Goal: Task Accomplishment & Management: Manage account settings

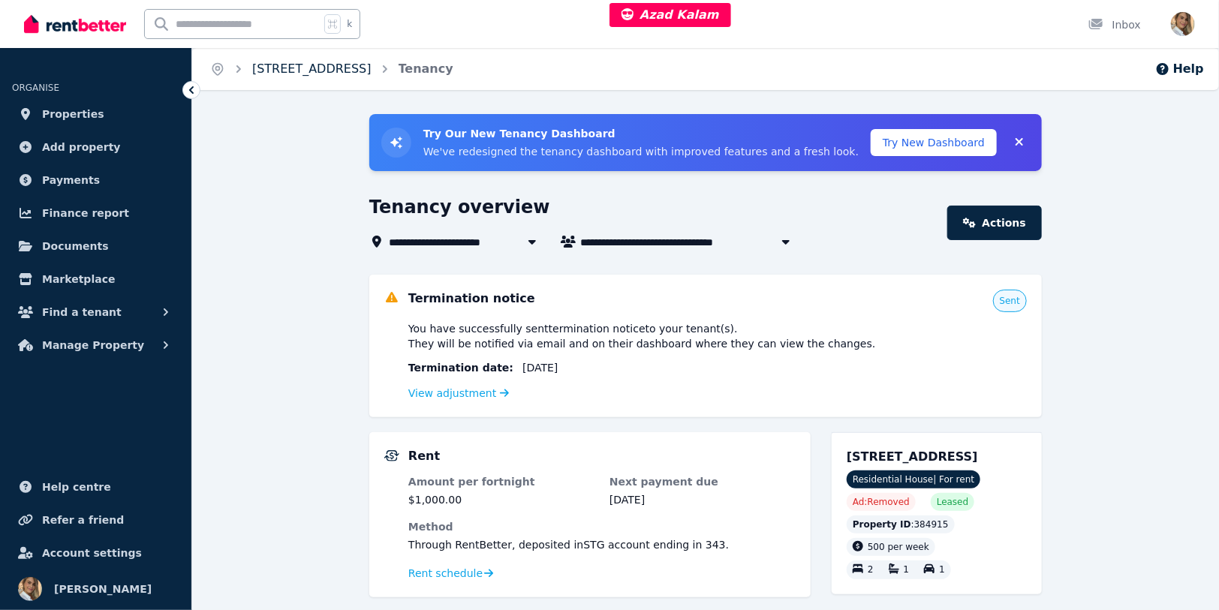
click at [298, 66] on link "[STREET_ADDRESS]" at bounding box center [311, 69] width 119 height 14
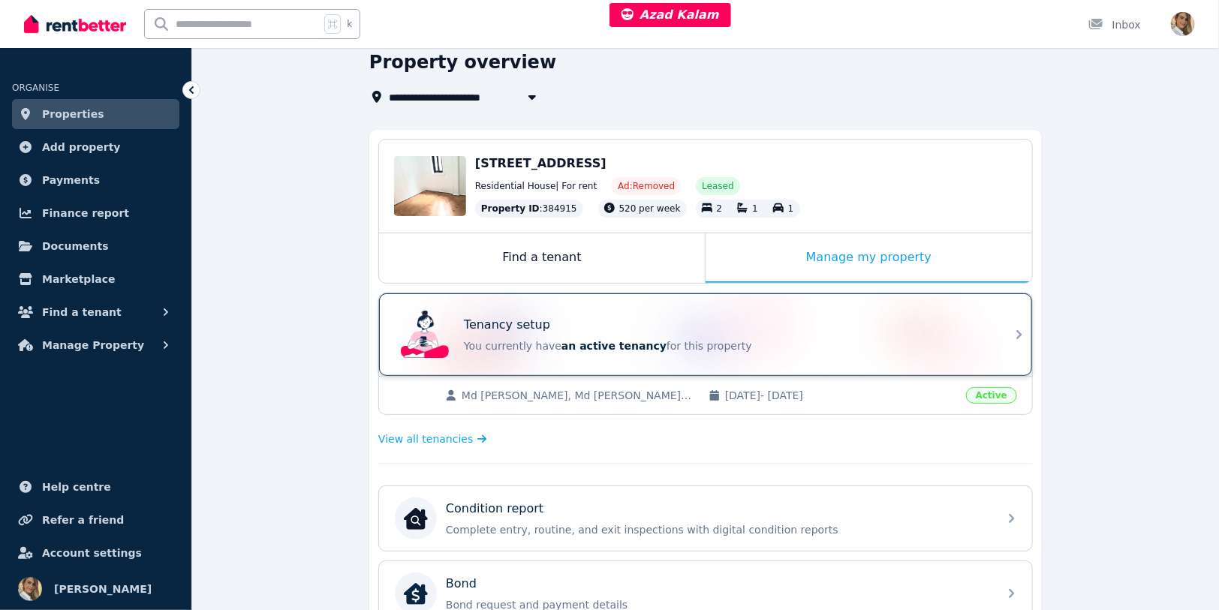
scroll to position [140, 0]
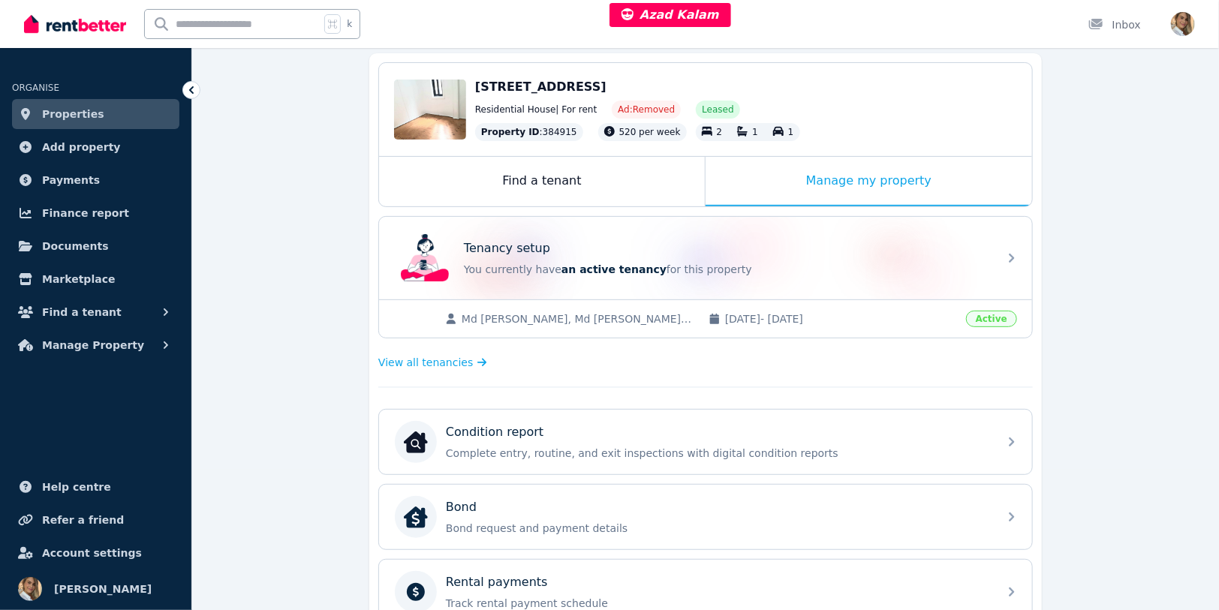
click at [428, 370] on div "View all tenancies" at bounding box center [705, 362] width 654 height 30
click at [428, 358] on span "View all tenancies" at bounding box center [425, 362] width 95 height 15
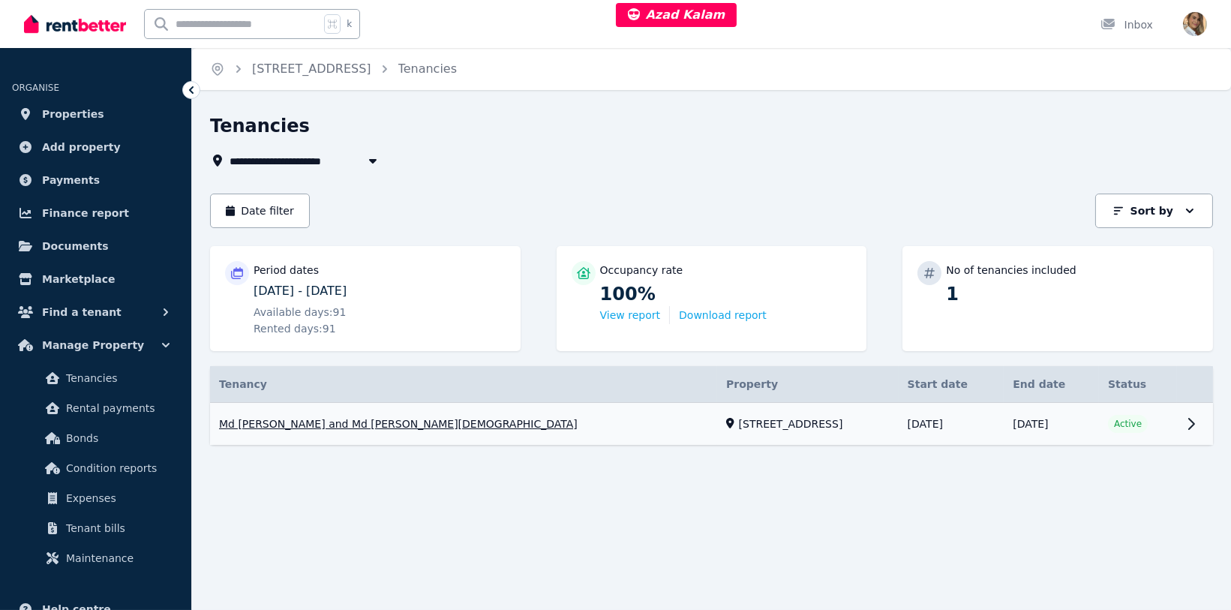
click at [452, 418] on link "View property details" at bounding box center [711, 424] width 1003 height 43
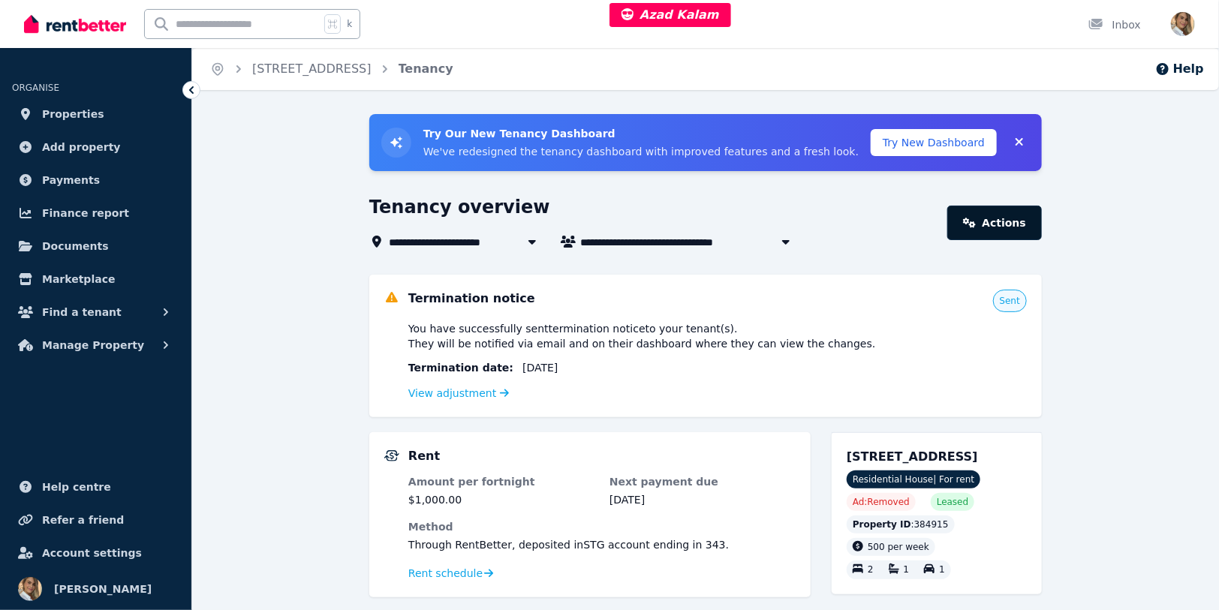
click at [979, 213] on link "Actions" at bounding box center [994, 223] width 95 height 35
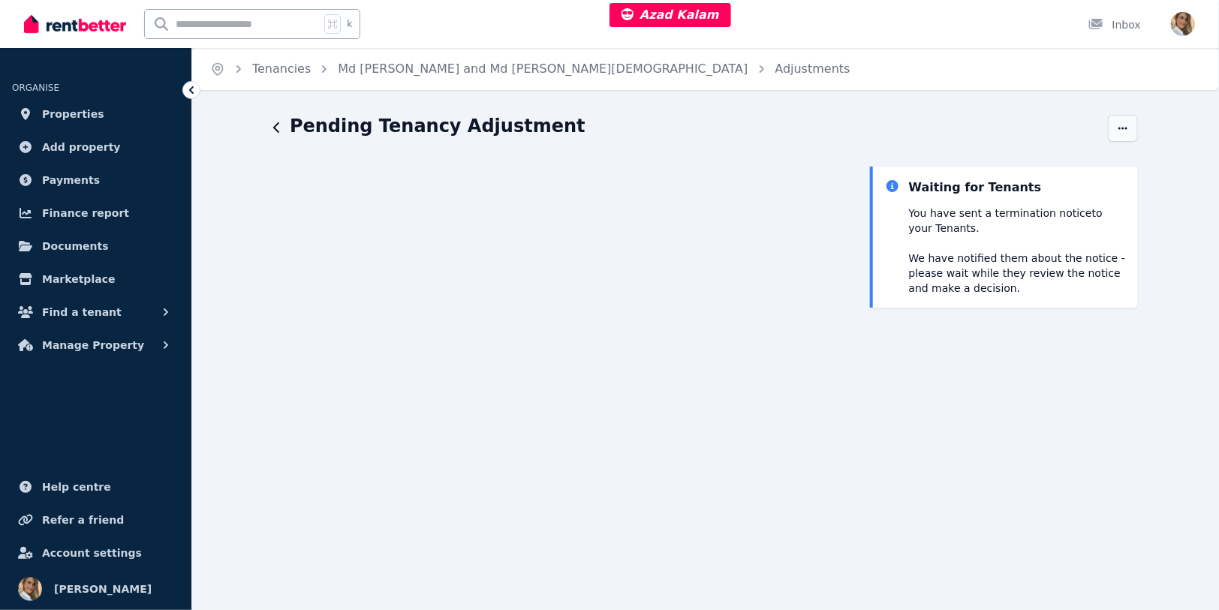
click at [1125, 121] on span "button" at bounding box center [1123, 128] width 30 height 27
click at [275, 125] on icon "button" at bounding box center [277, 128] width 8 height 12
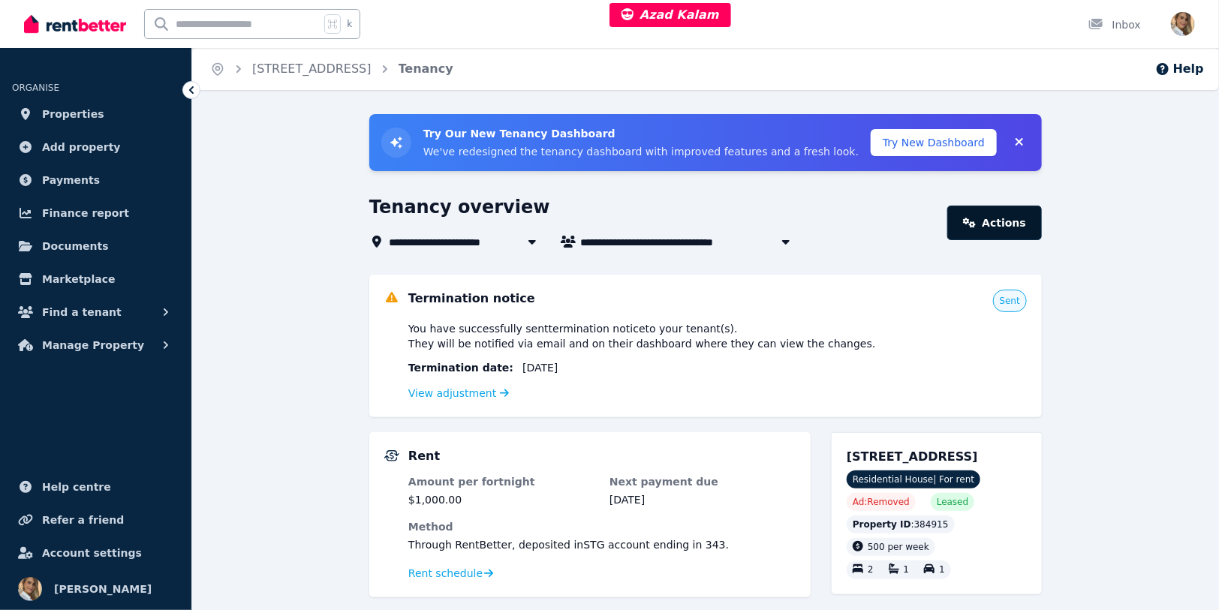
click at [1006, 235] on link "Actions" at bounding box center [994, 223] width 95 height 35
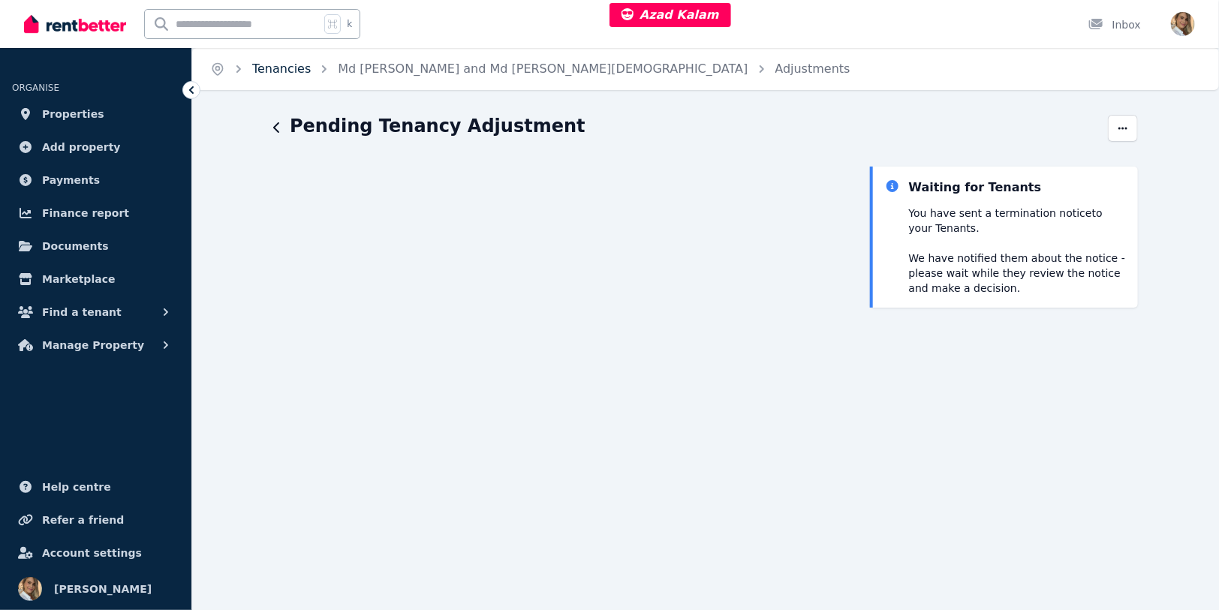
click at [285, 70] on link "Tenancies" at bounding box center [281, 69] width 59 height 14
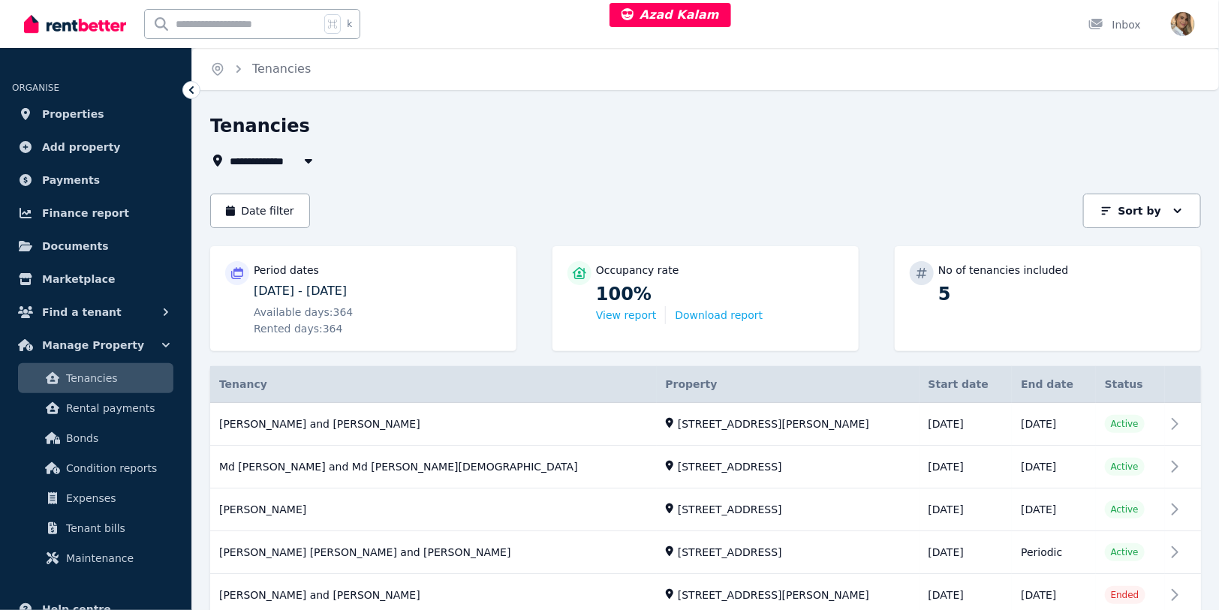
scroll to position [57, 0]
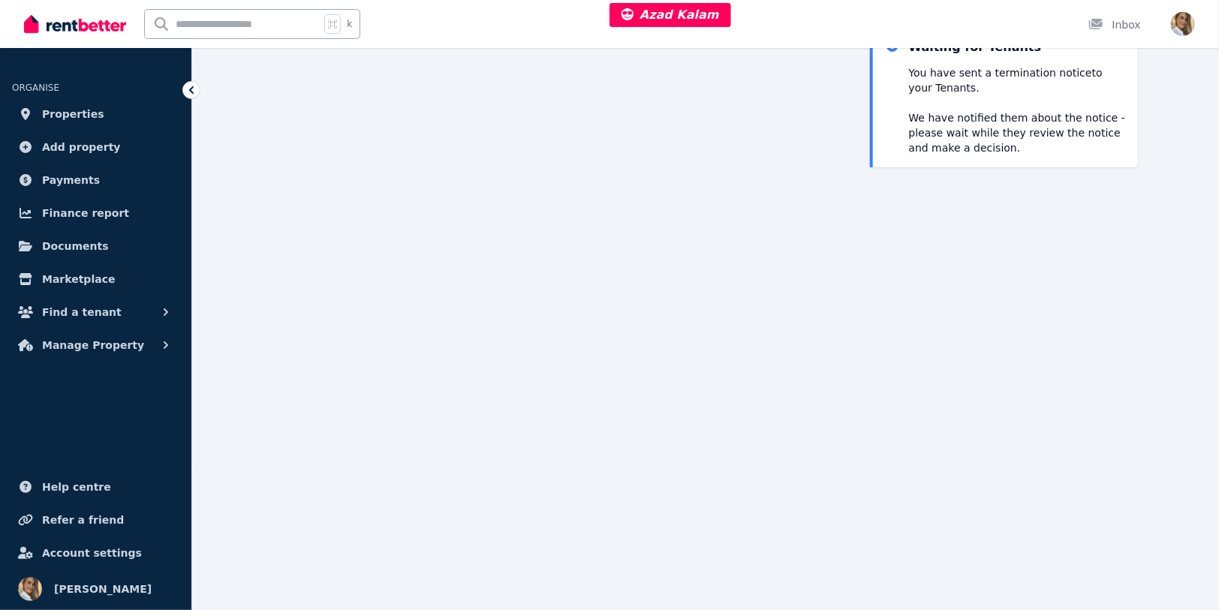
scroll to position [166, 0]
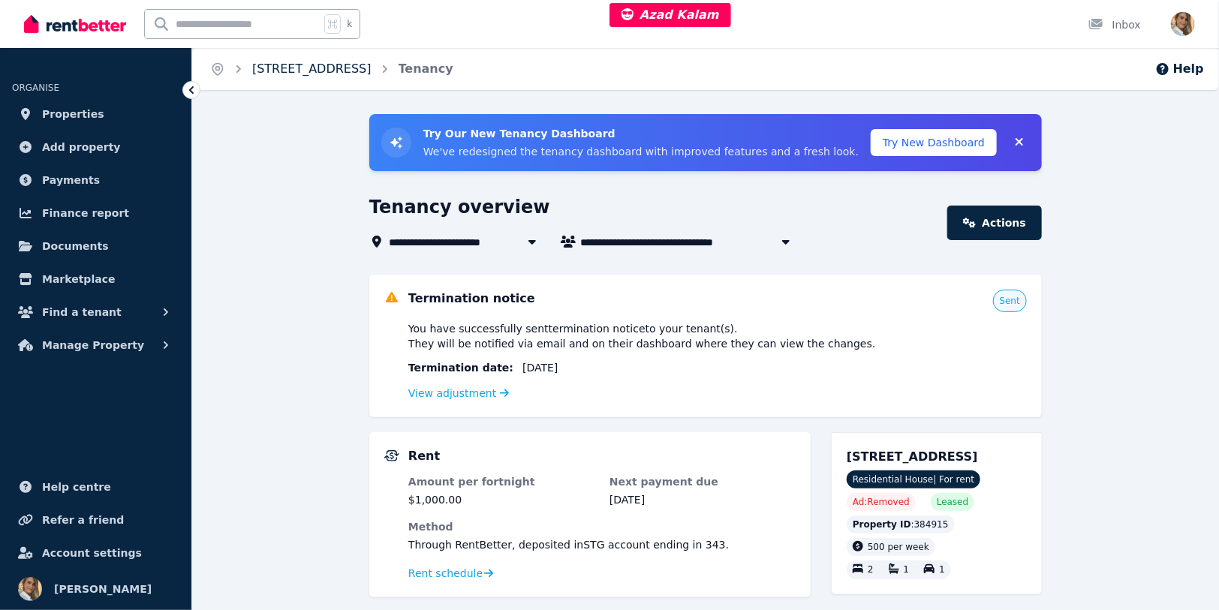
click at [340, 71] on link "[STREET_ADDRESS]" at bounding box center [311, 69] width 119 height 14
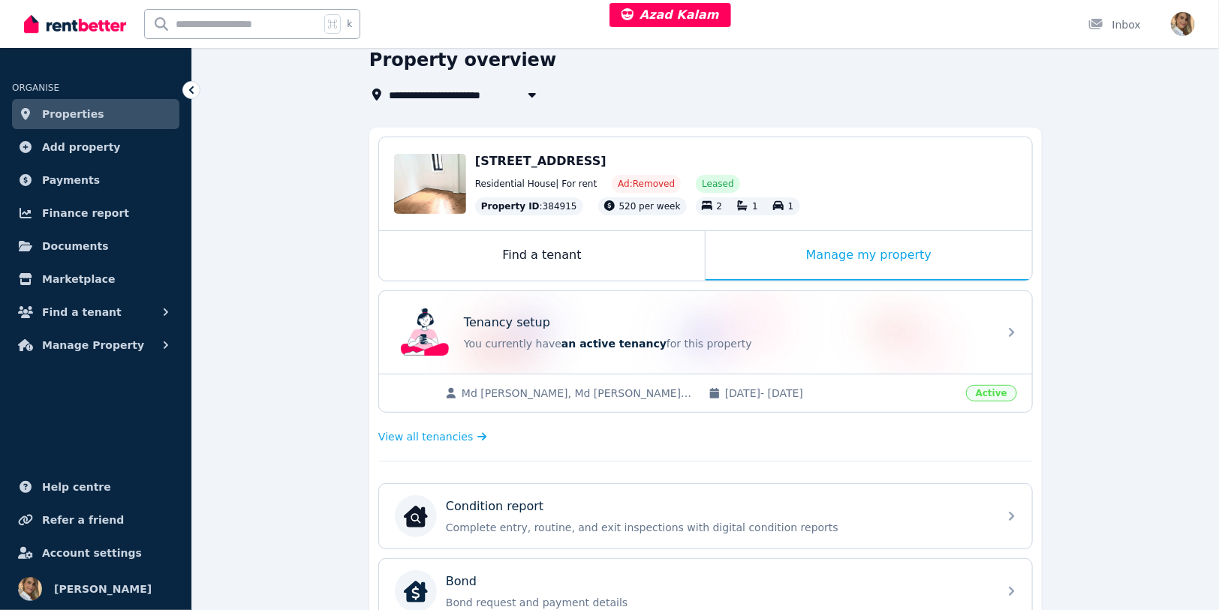
scroll to position [95, 0]
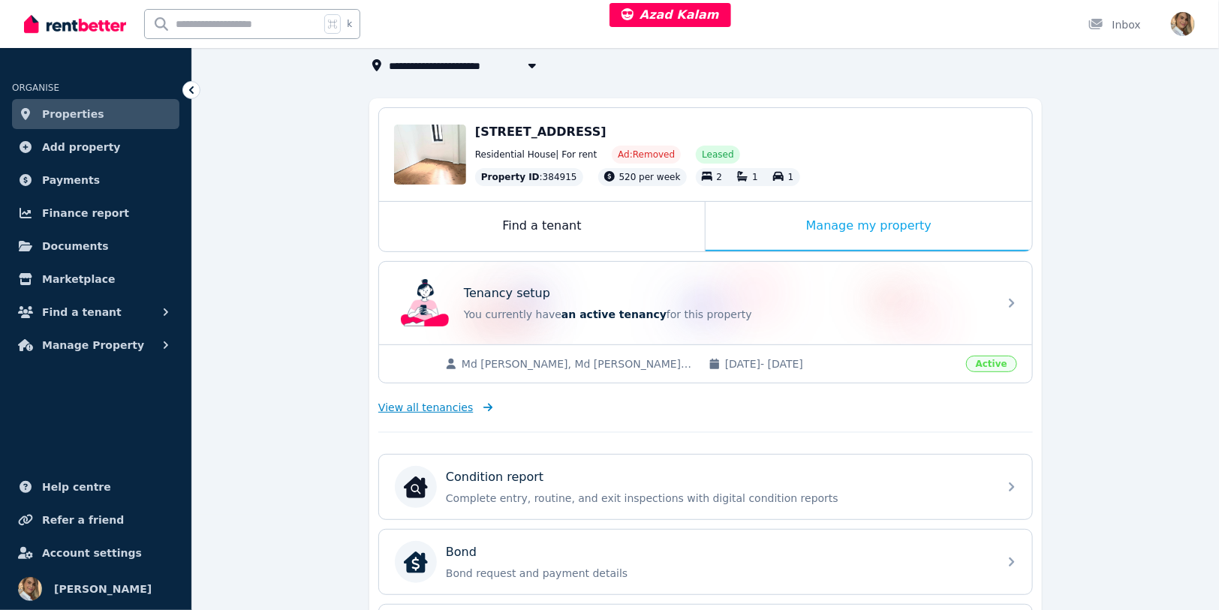
click at [418, 408] on span "View all tenancies" at bounding box center [425, 407] width 95 height 15
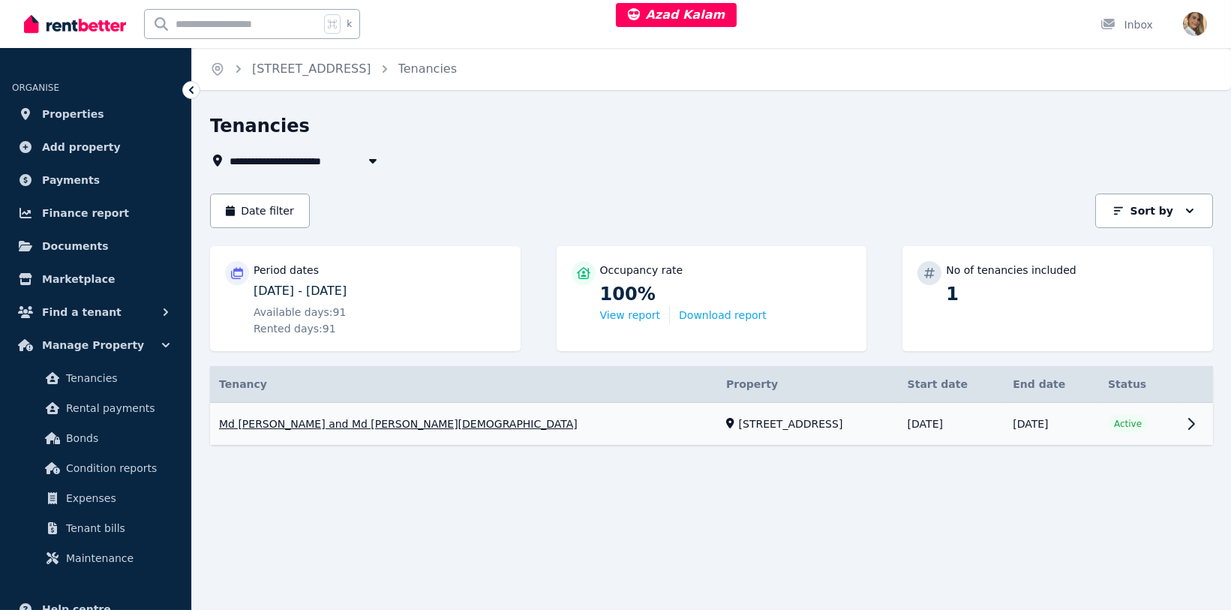
click at [521, 419] on link "View property details" at bounding box center [711, 424] width 1003 height 43
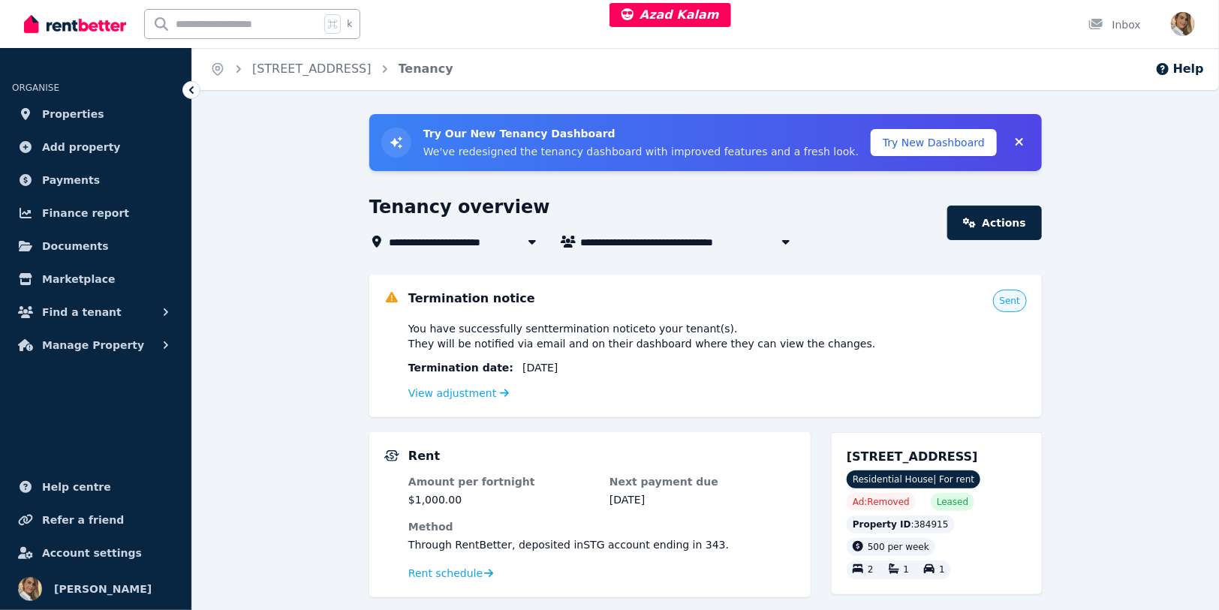
scroll to position [19, 0]
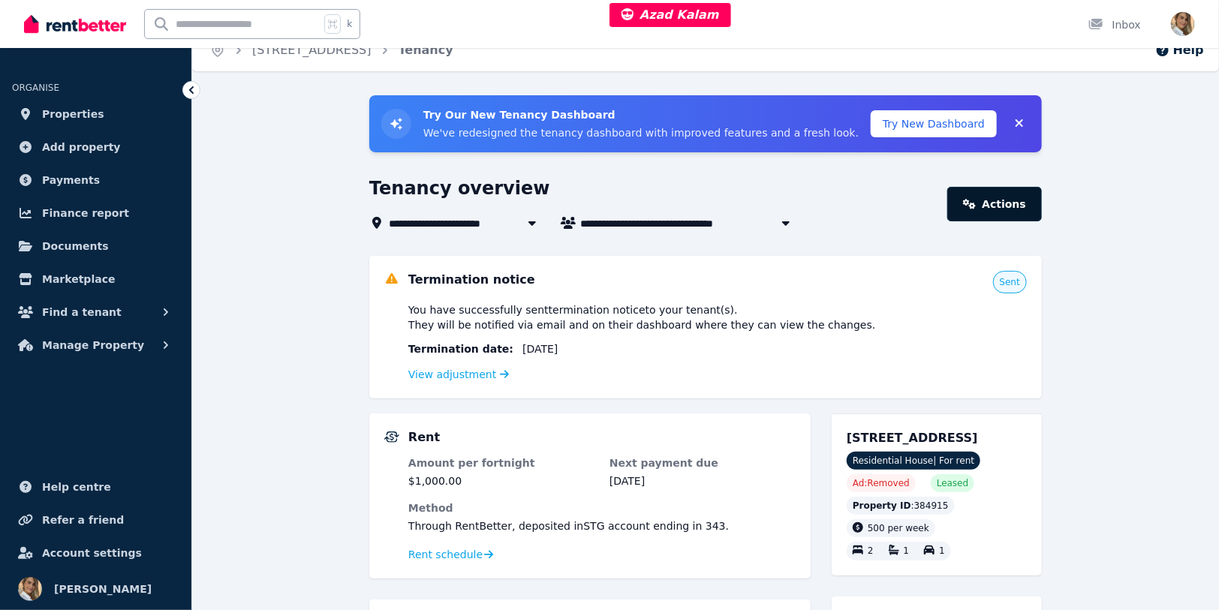
click at [1027, 200] on link "Actions" at bounding box center [994, 204] width 95 height 35
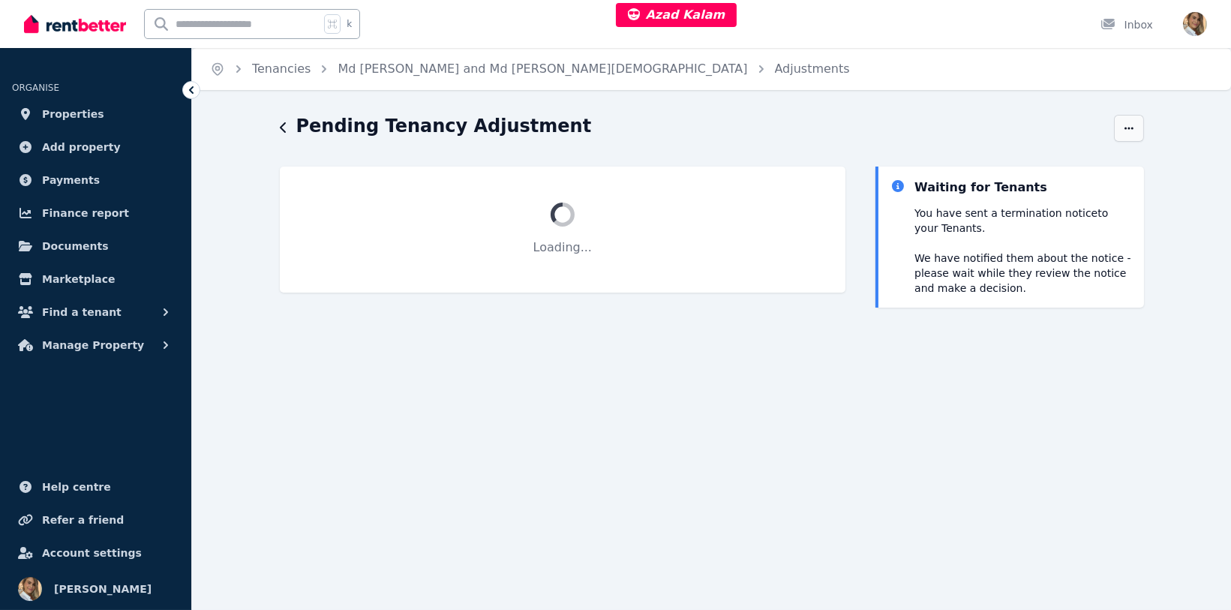
click at [1135, 125] on span "button" at bounding box center [1129, 128] width 30 height 27
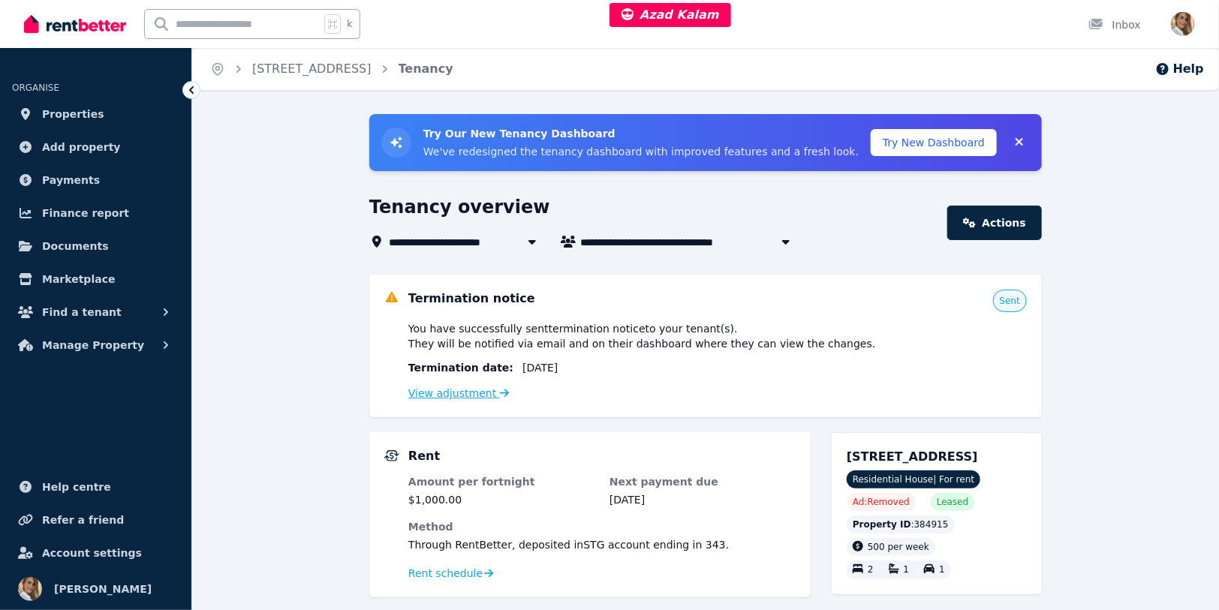
click at [438, 389] on link "View adjustment" at bounding box center [458, 393] width 101 height 12
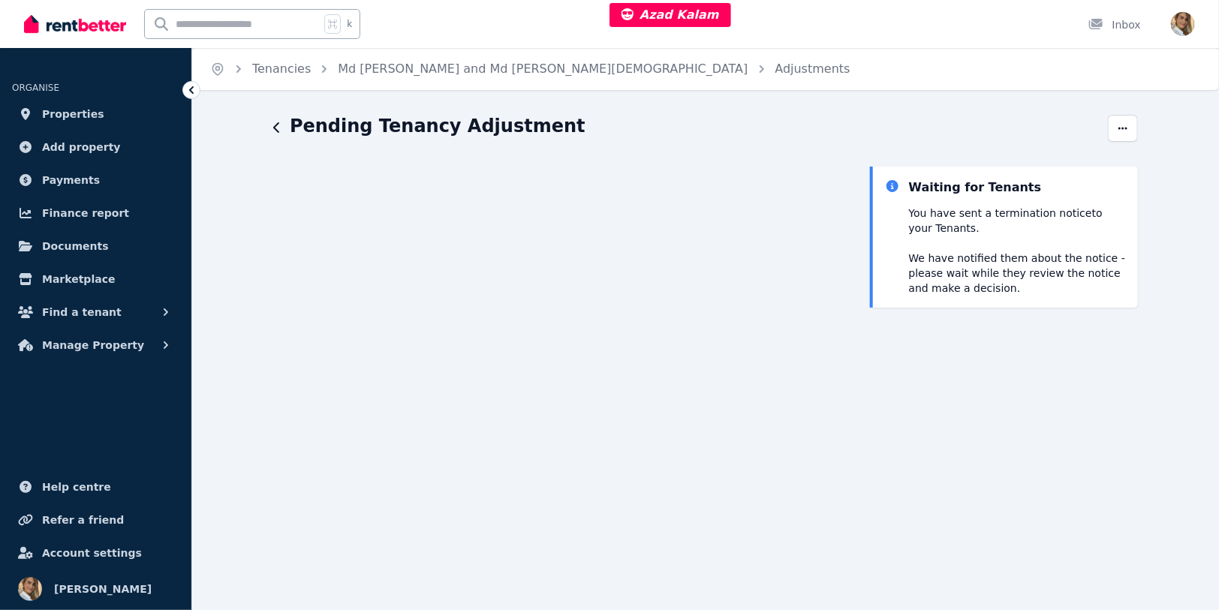
click at [273, 122] on icon "button" at bounding box center [277, 128] width 8 height 12
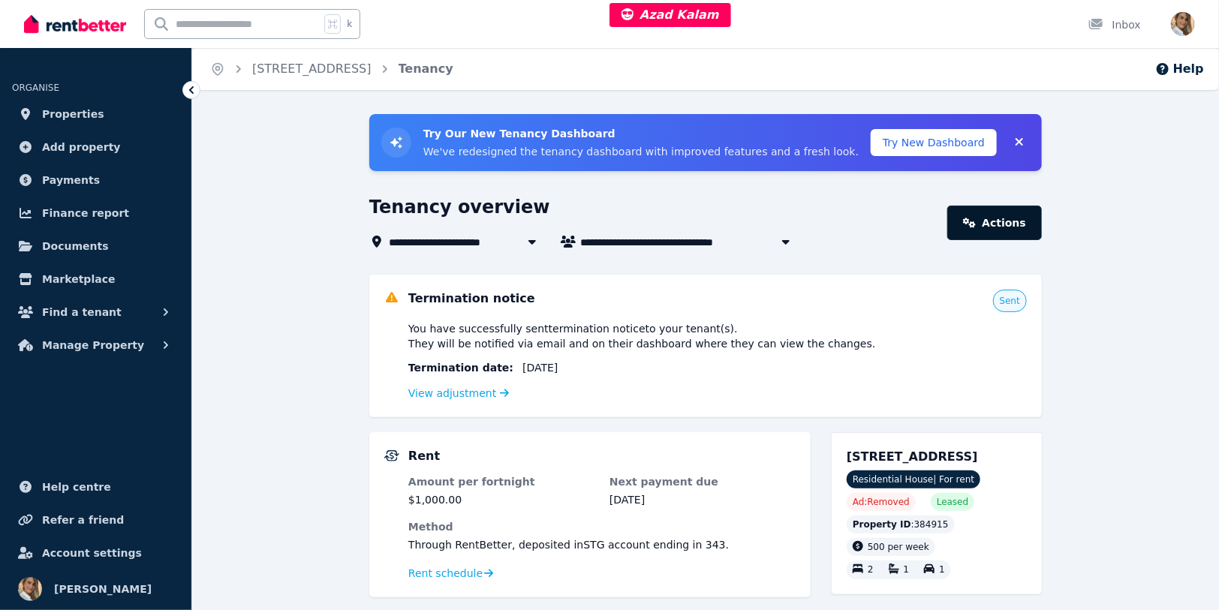
click at [1005, 227] on link "Actions" at bounding box center [994, 223] width 95 height 35
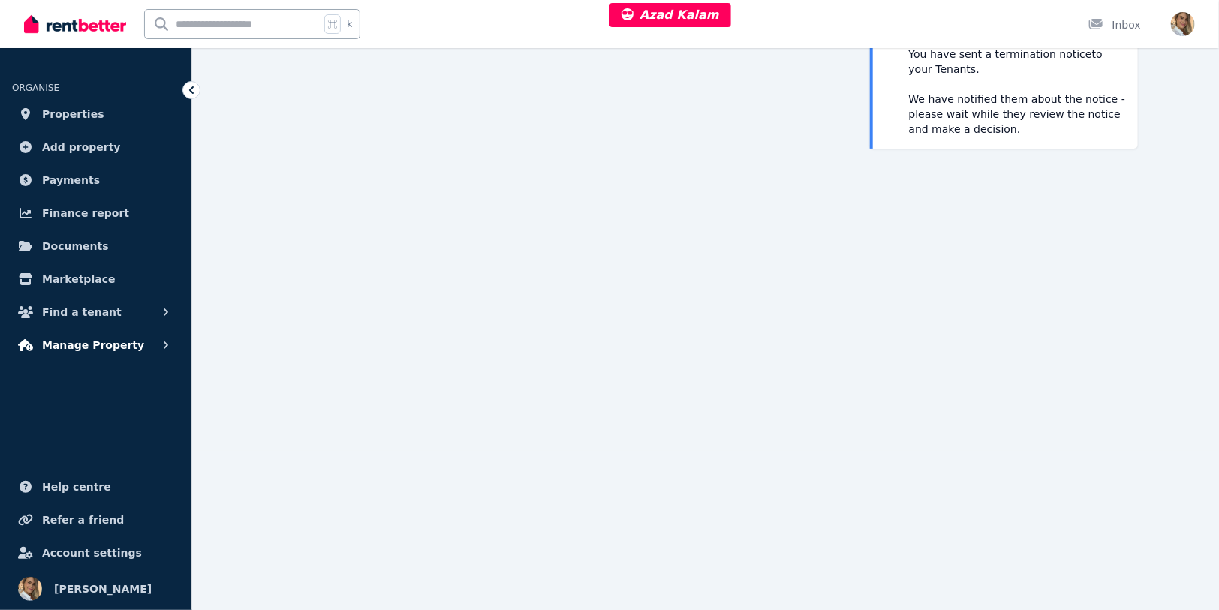
scroll to position [166, 0]
click at [102, 341] on span "Manage Property" at bounding box center [93, 345] width 102 height 18
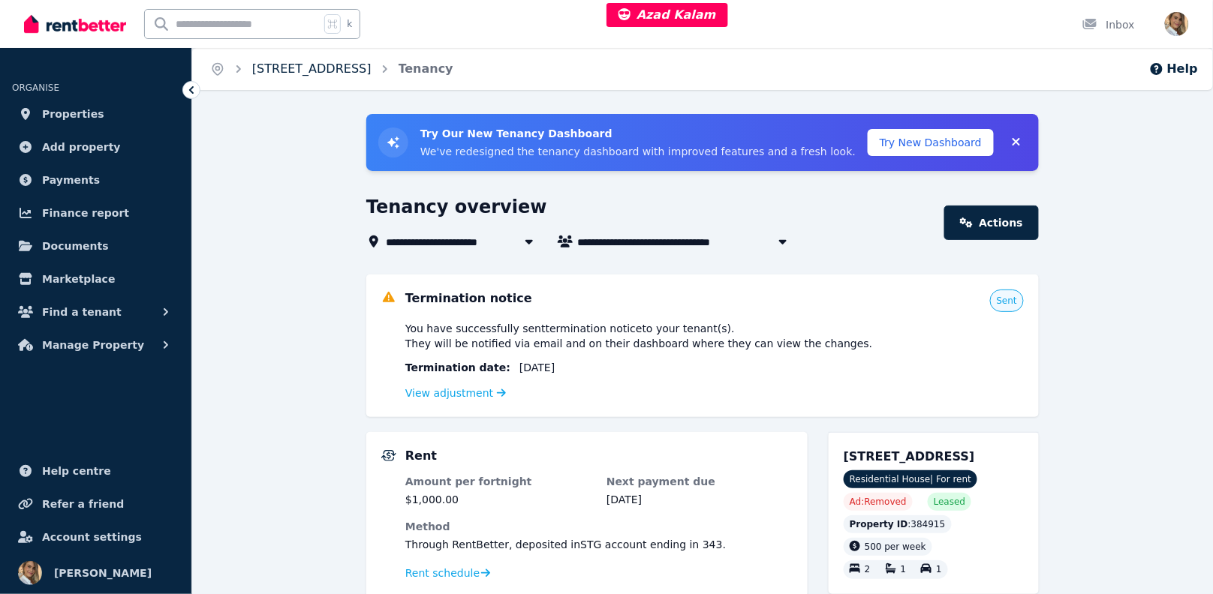
click at [314, 68] on link "[STREET_ADDRESS]" at bounding box center [311, 69] width 119 height 14
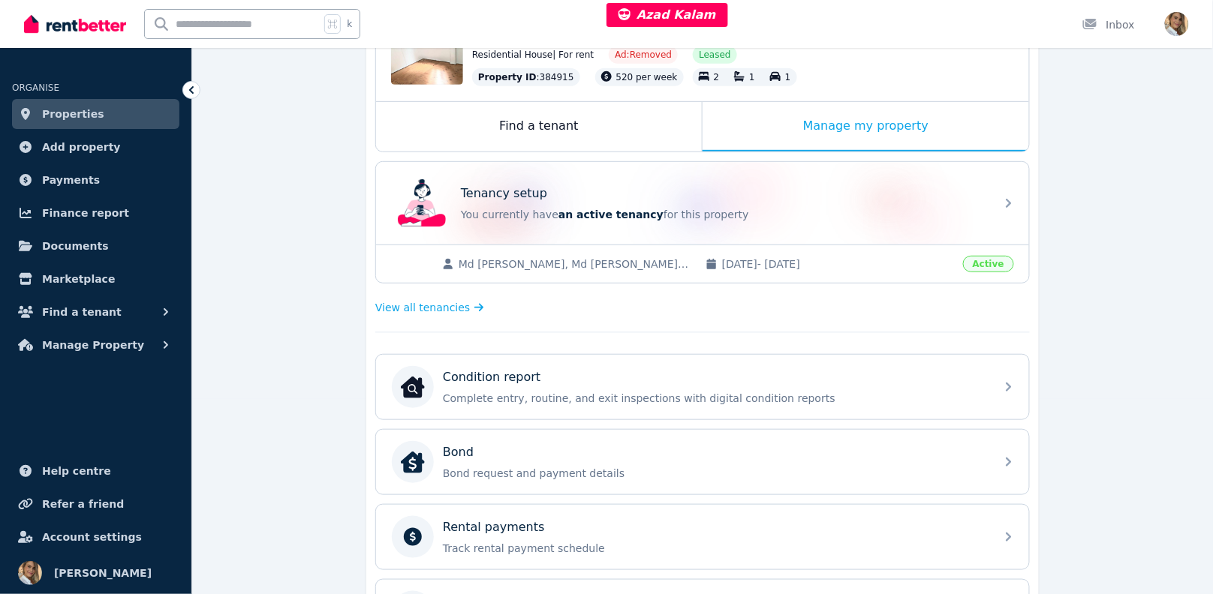
scroll to position [1, 0]
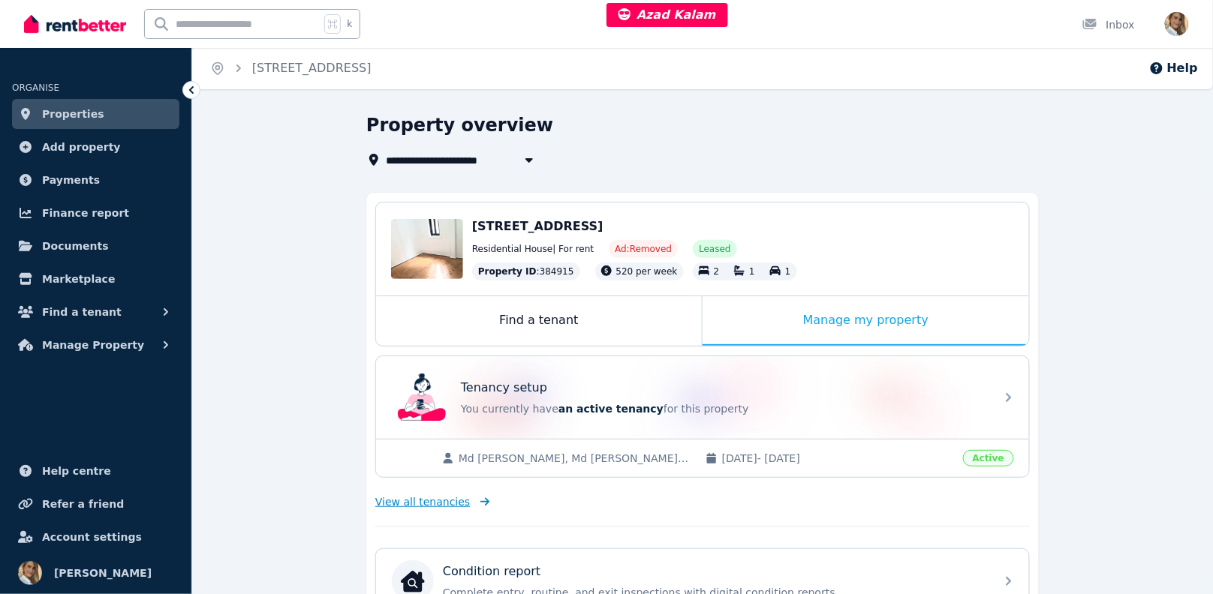
click at [451, 495] on span "View all tenancies" at bounding box center [422, 502] width 95 height 15
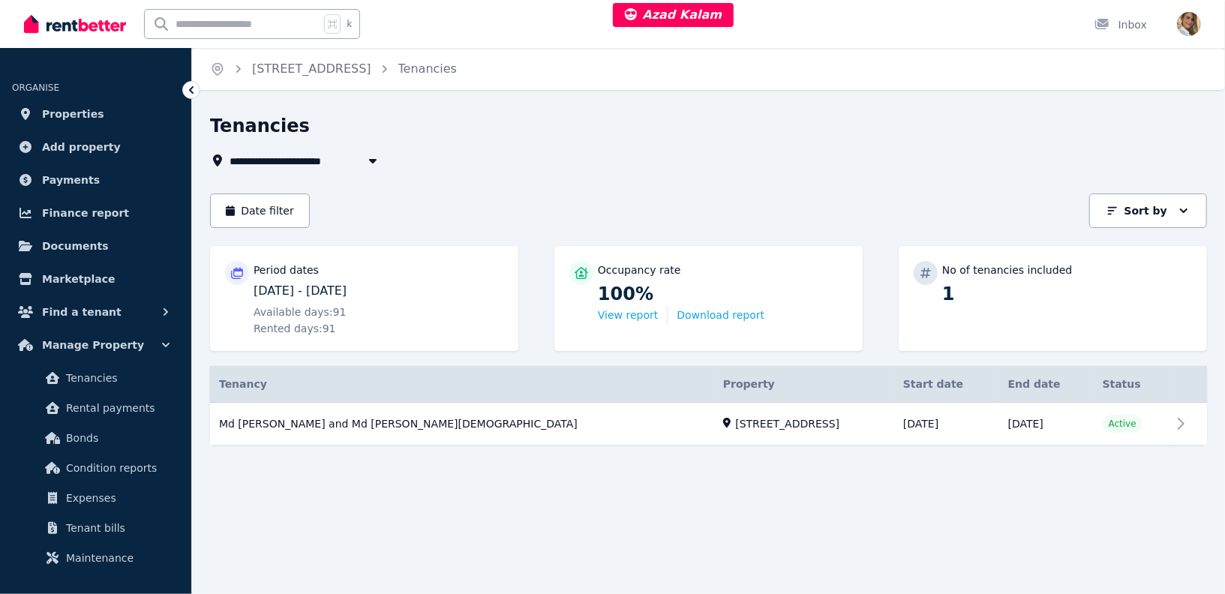
click at [900, 495] on div "**********" at bounding box center [708, 306] width 1033 height 385
drag, startPoint x: 769, startPoint y: 483, endPoint x: 747, endPoint y: 476, distance: 23.5
click at [769, 483] on div "**********" at bounding box center [708, 306] width 1033 height 385
click at [685, 421] on link "View property details" at bounding box center [708, 424] width 997 height 43
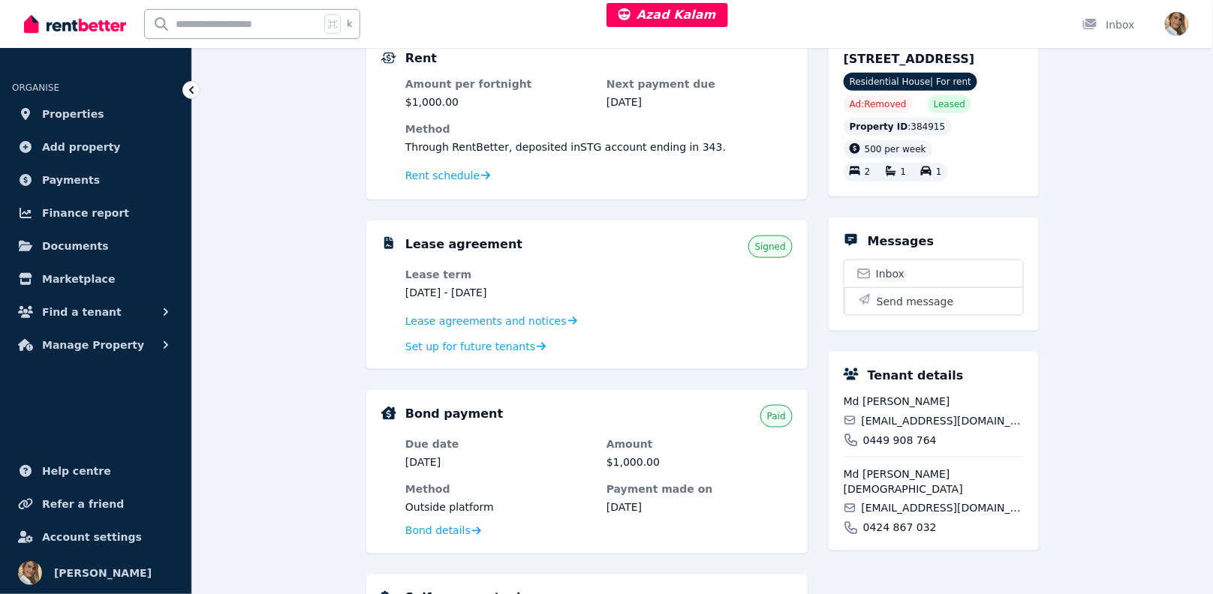
scroll to position [458, 0]
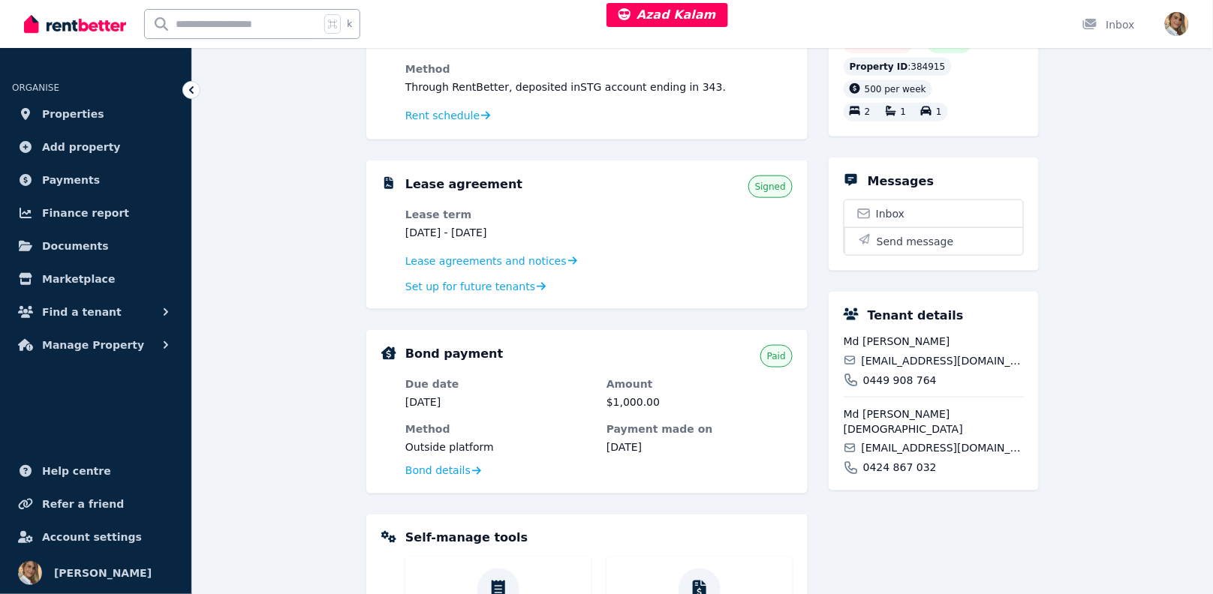
click at [588, 293] on div "Lease agreement Signed Lease term 27 Apr 2025 - 26 Oct 2025 Lease agreements an…" at bounding box center [586, 235] width 441 height 149
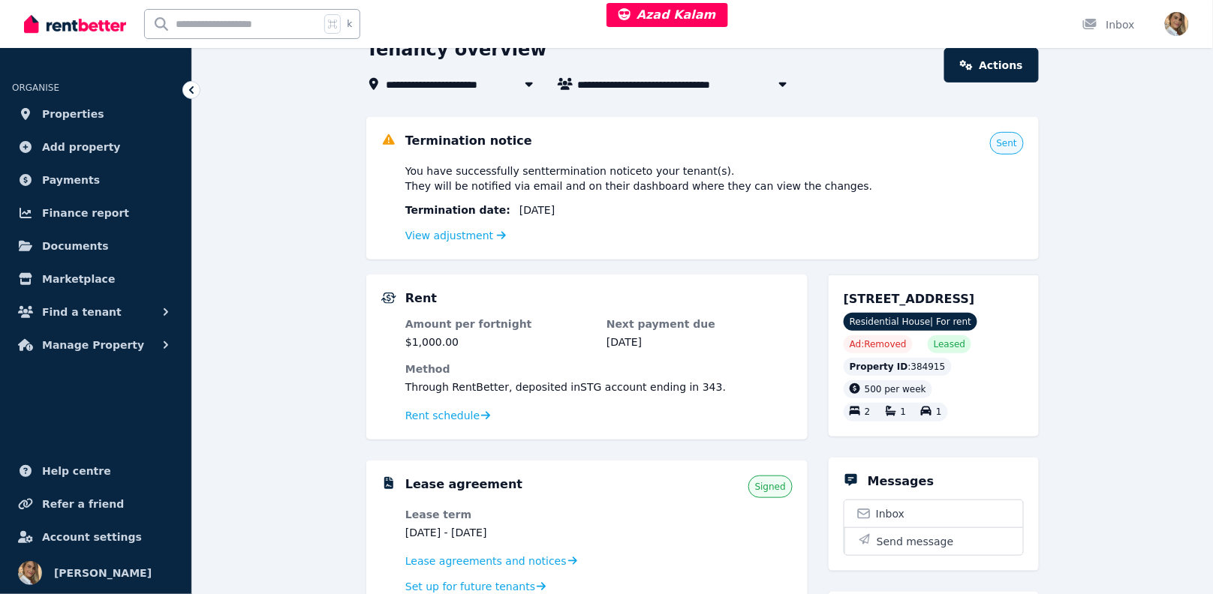
scroll to position [350, 0]
